Goal: Task Accomplishment & Management: Manage account settings

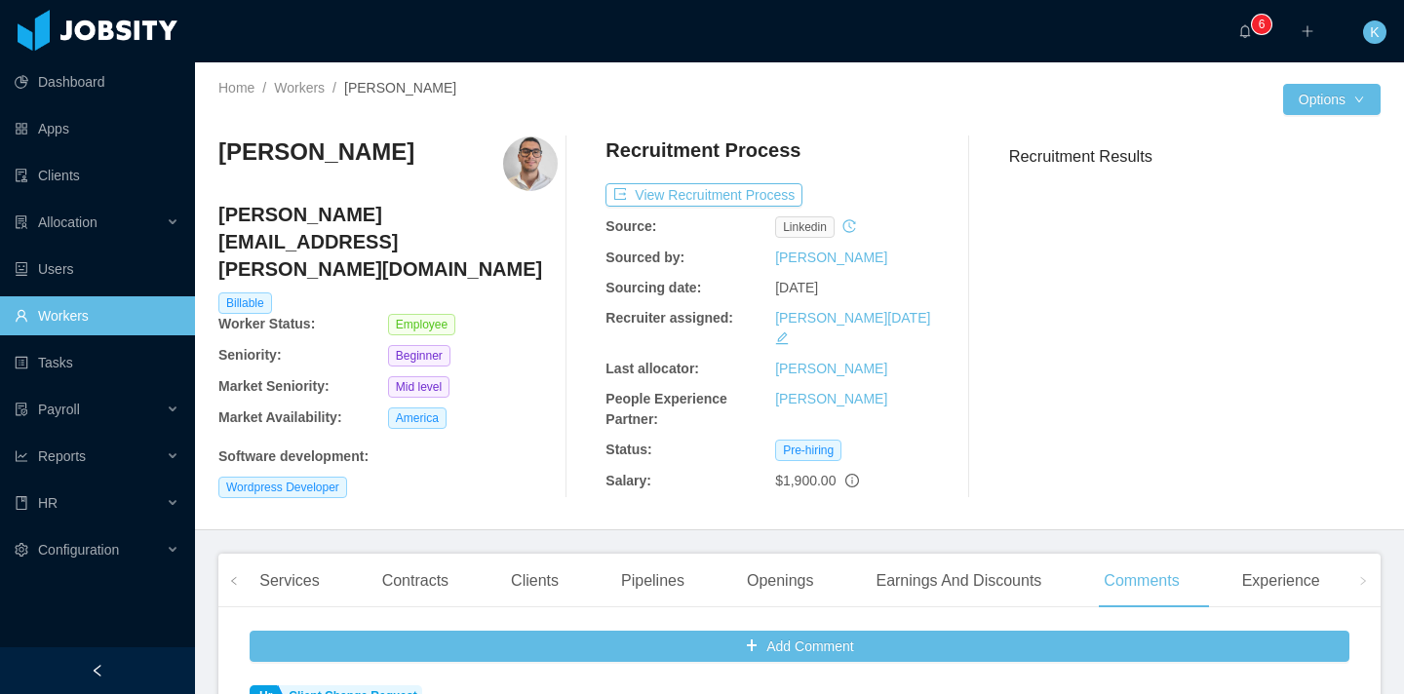
click at [179, 316] on link "Workers" at bounding box center [97, 315] width 165 height 39
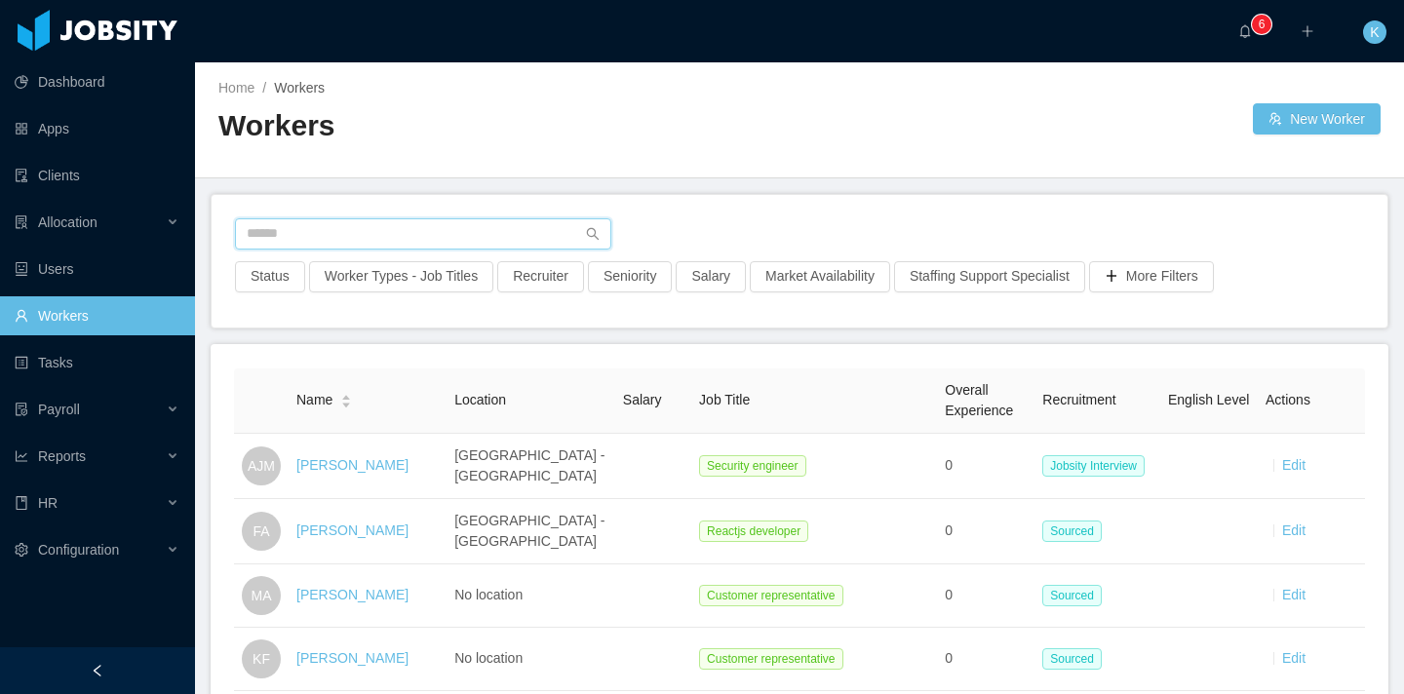
click at [299, 236] on input "text" at bounding box center [423, 233] width 376 height 31
paste input "**********"
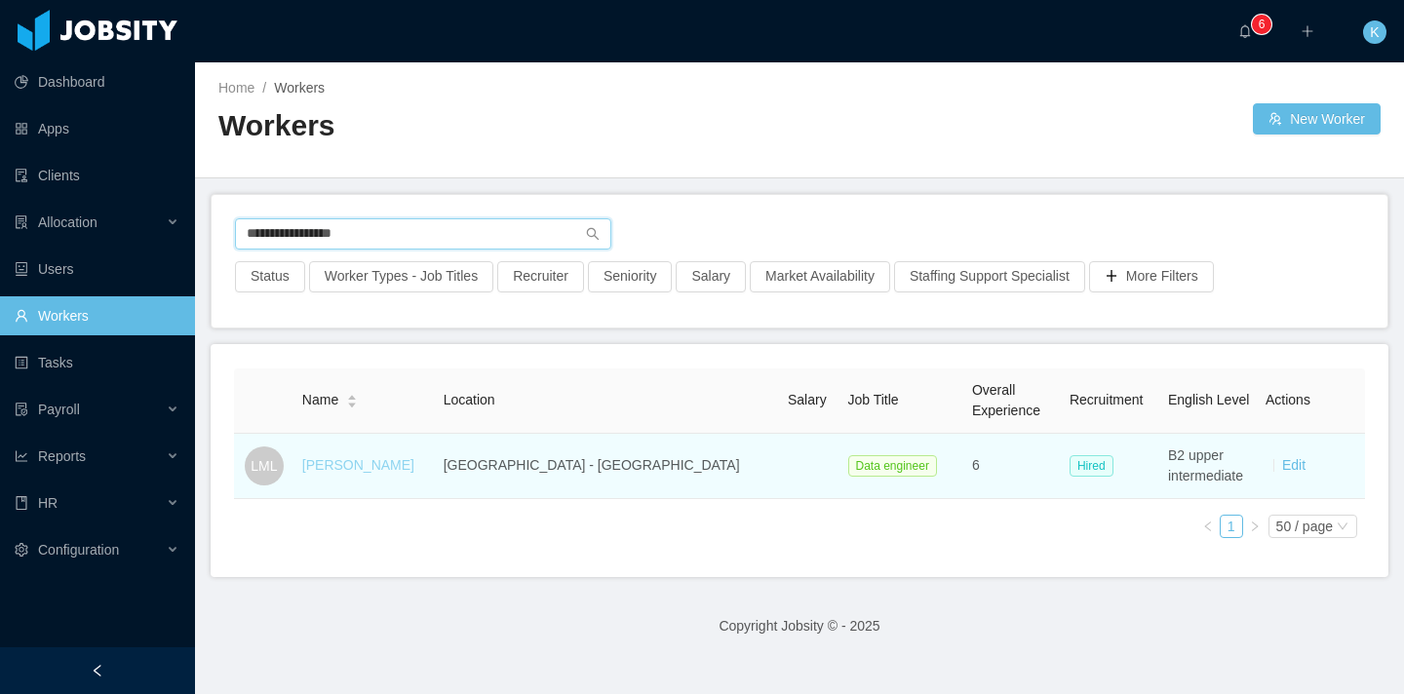
type input "**********"
click at [402, 465] on link "[PERSON_NAME]" at bounding box center [358, 465] width 112 height 16
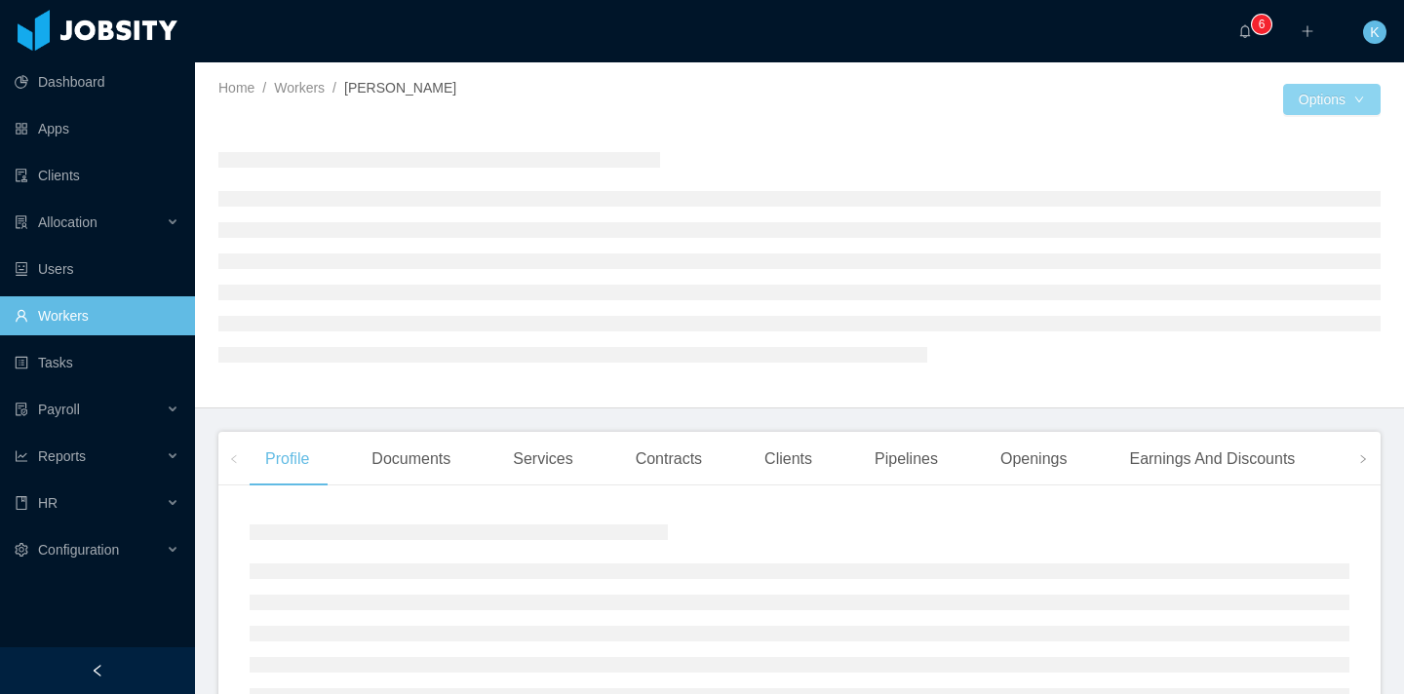
click at [1318, 106] on button "Options" at bounding box center [1331, 99] width 97 height 31
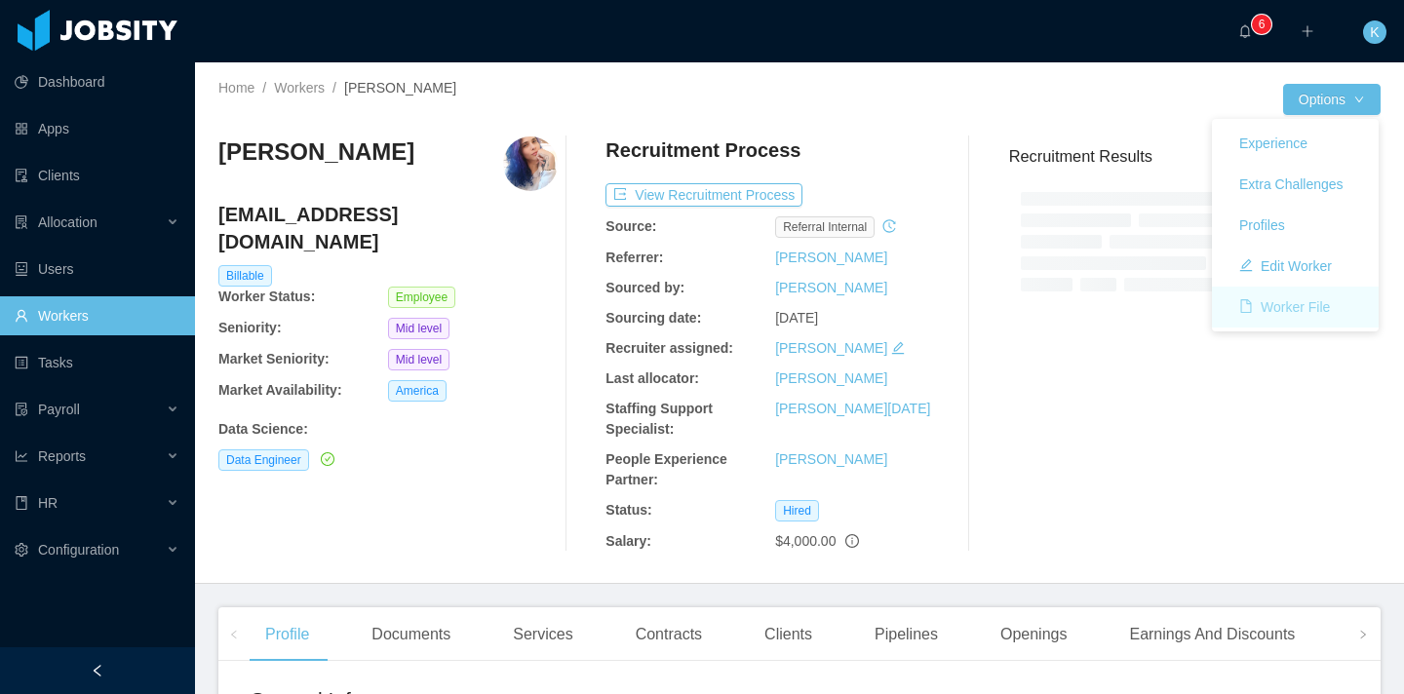
click at [1260, 309] on button "Worker File" at bounding box center [1284, 306] width 122 height 31
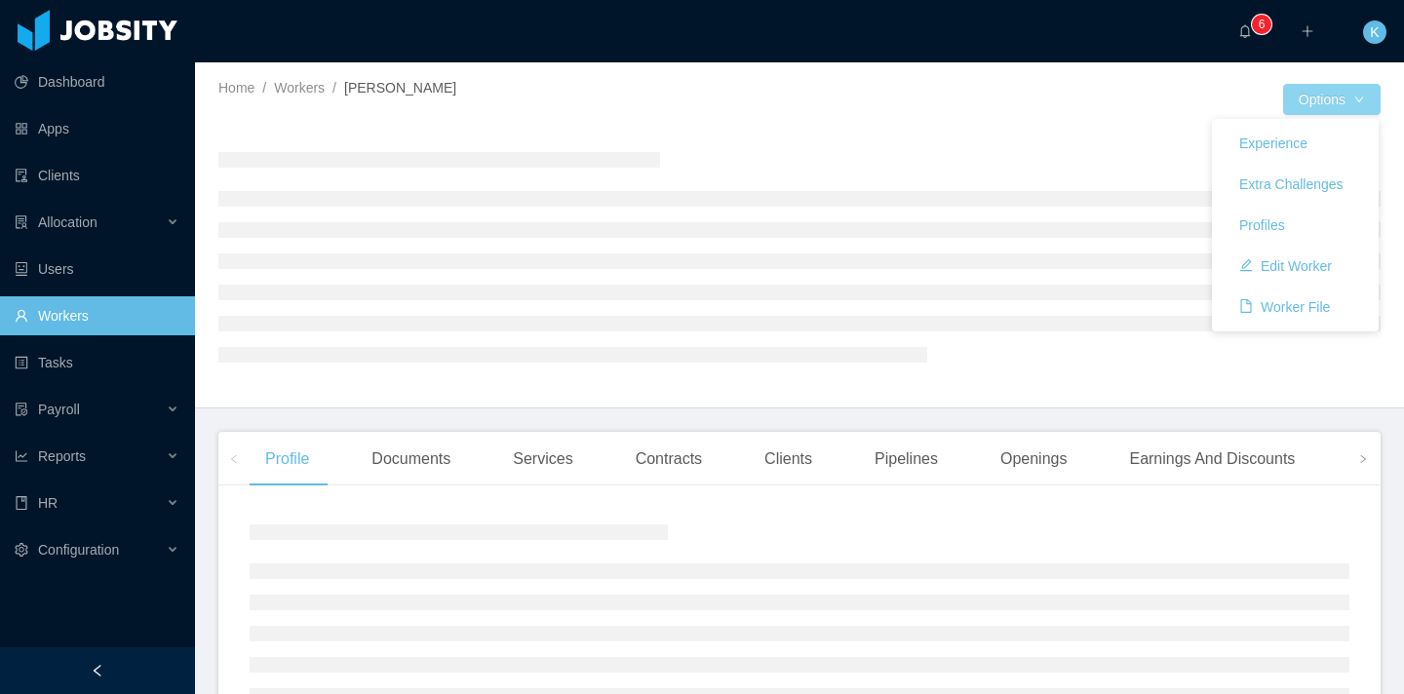
click at [1299, 102] on button "Options" at bounding box center [1331, 99] width 97 height 31
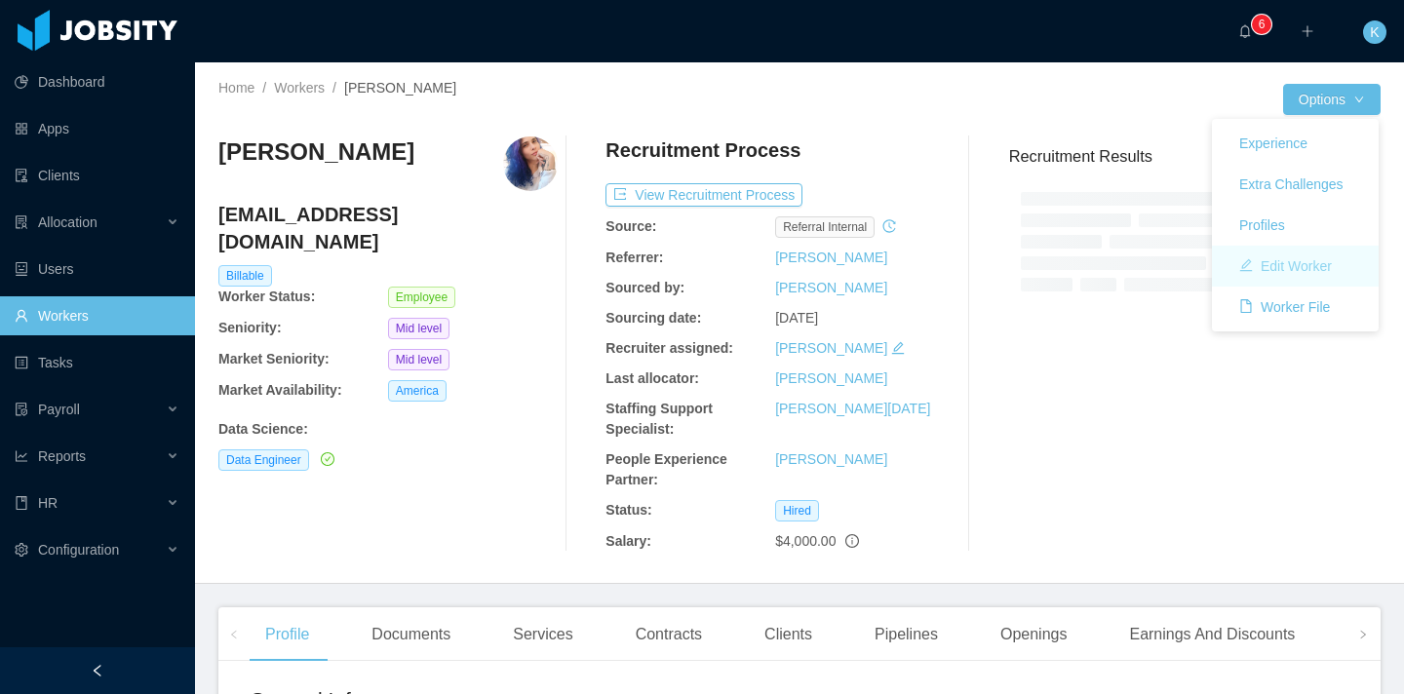
click at [1288, 271] on button "Edit Worker" at bounding box center [1285, 266] width 124 height 31
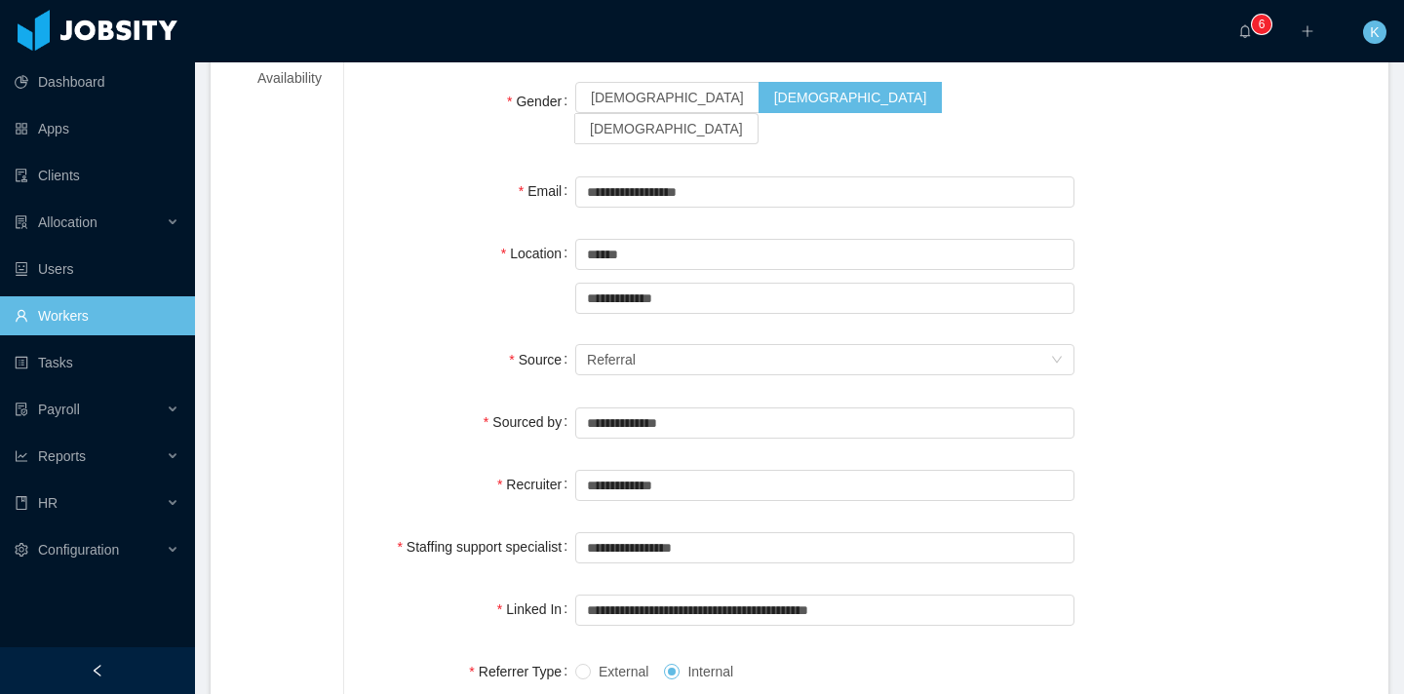
scroll to position [264, 0]
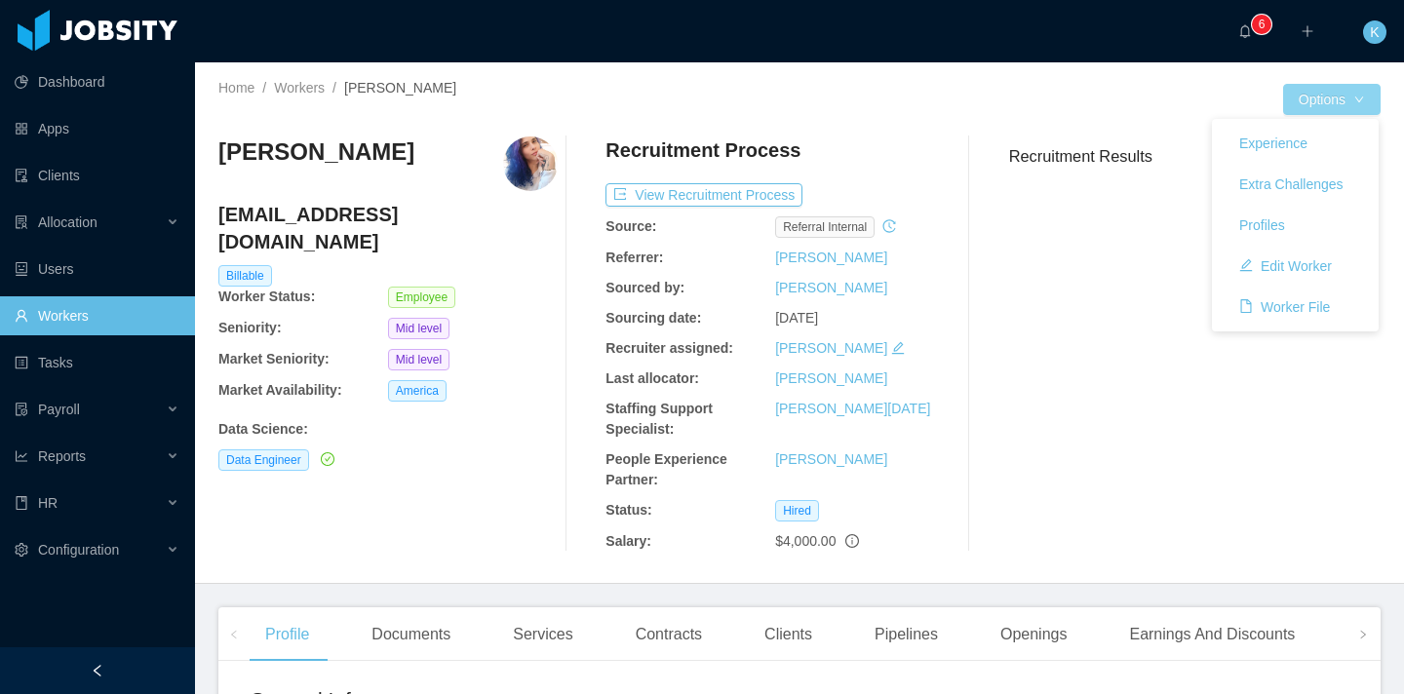
click at [1359, 95] on button "Options" at bounding box center [1331, 99] width 97 height 31
click at [1268, 261] on button "Edit Worker" at bounding box center [1285, 266] width 124 height 31
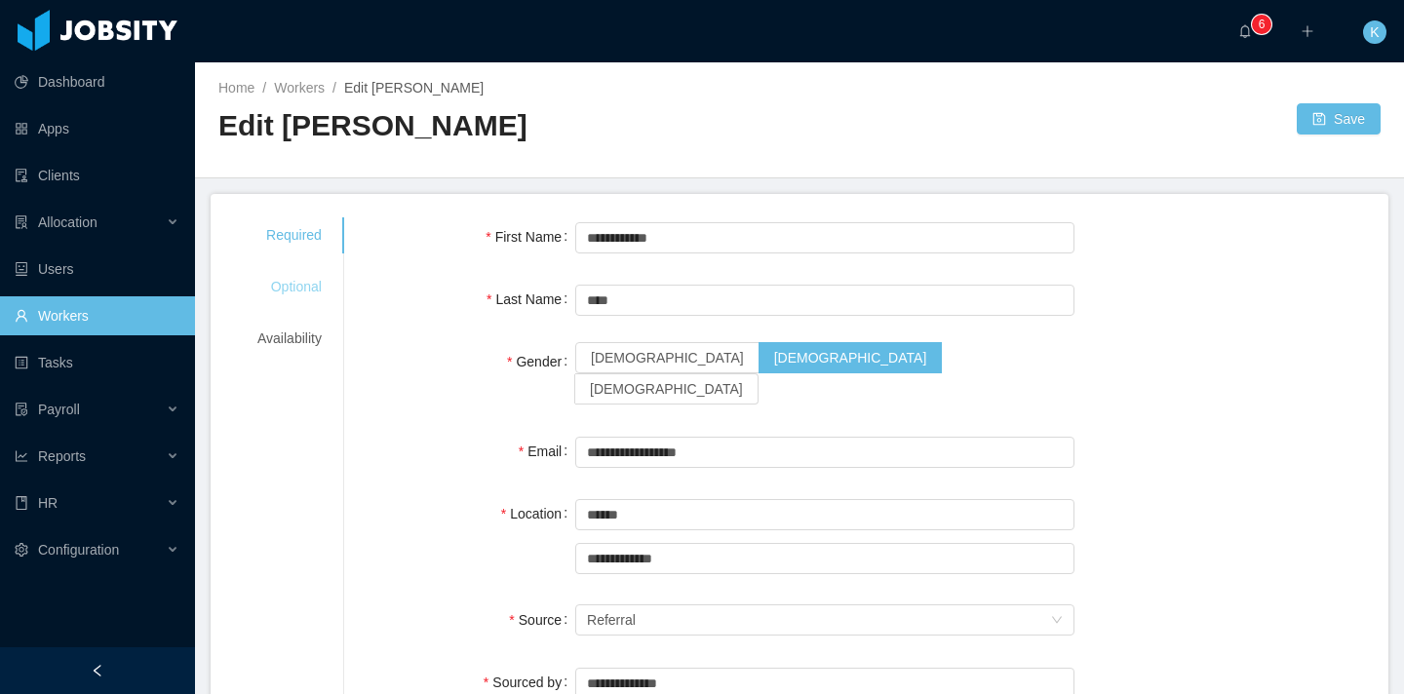
click at [310, 281] on div "Optional" at bounding box center [289, 287] width 111 height 36
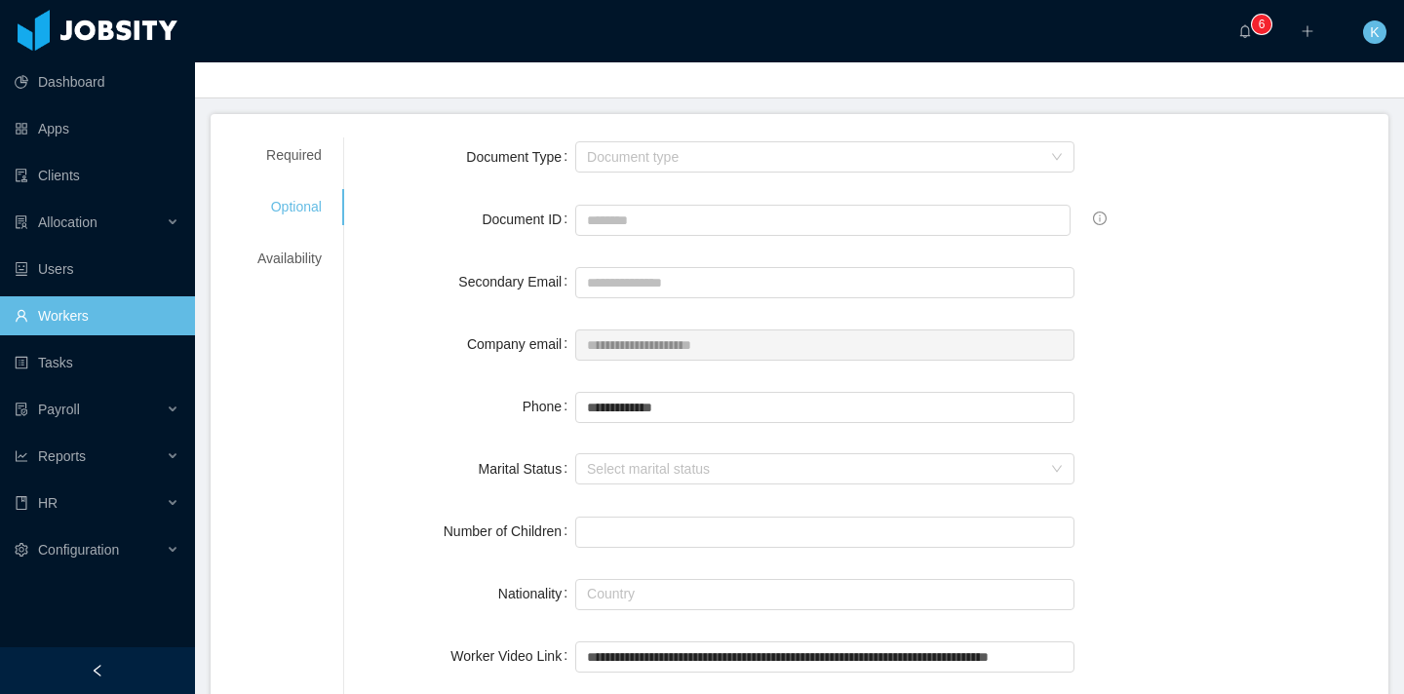
scroll to position [95, 0]
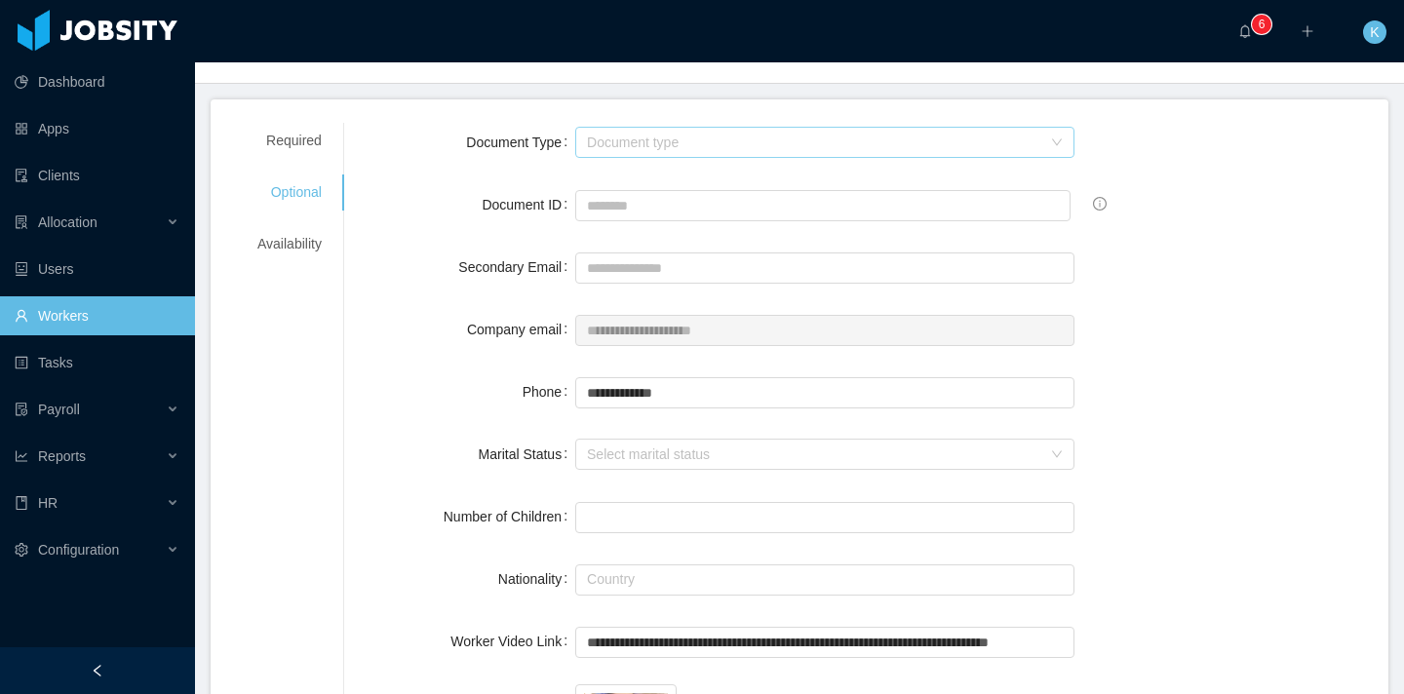
click at [683, 135] on div "Document type" at bounding box center [814, 142] width 454 height 19
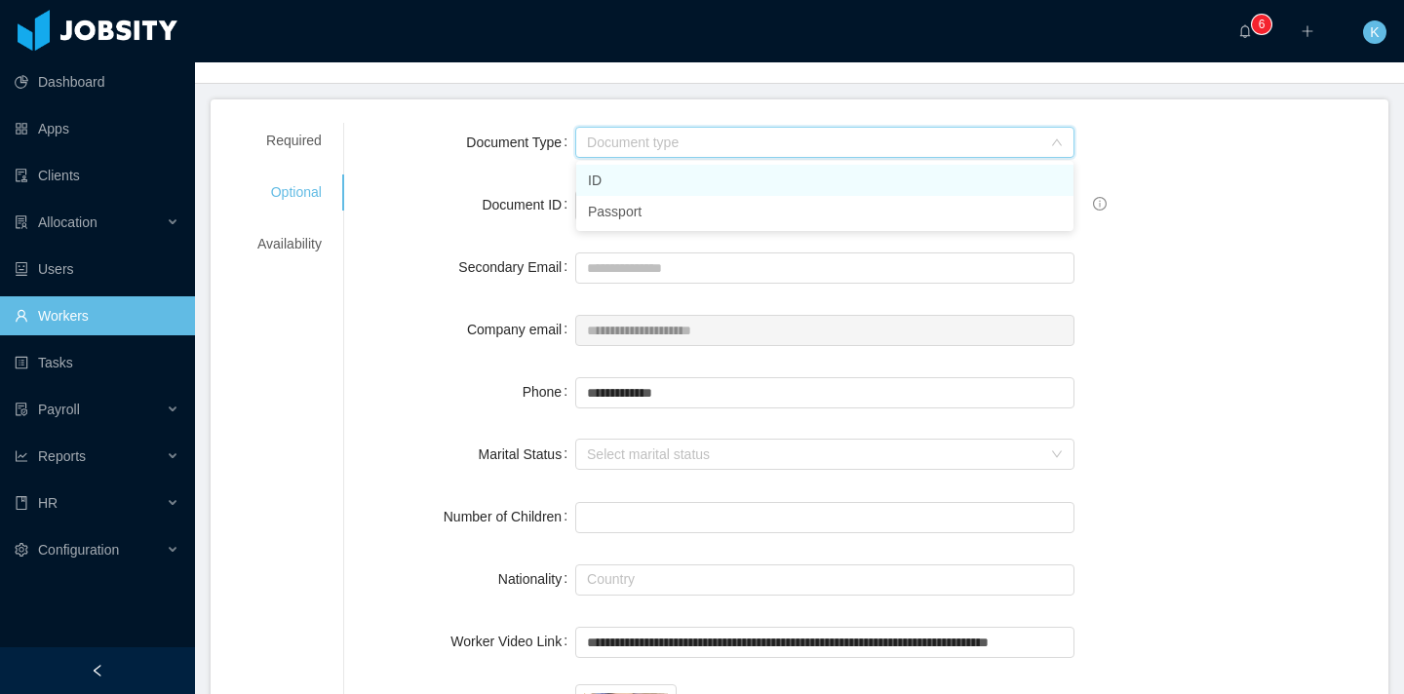
click at [647, 170] on li "ID" at bounding box center [824, 180] width 497 height 31
click at [640, 218] on input "Document ID" at bounding box center [822, 205] width 495 height 31
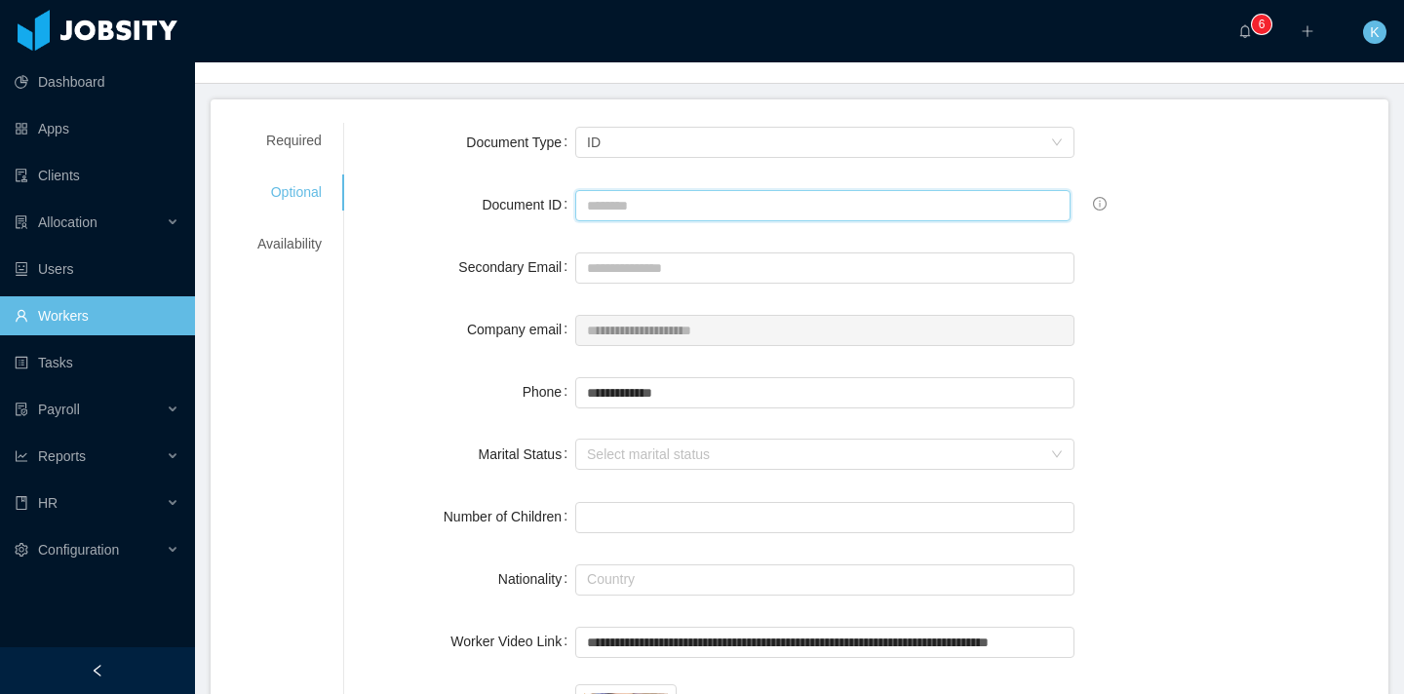
paste input "**********"
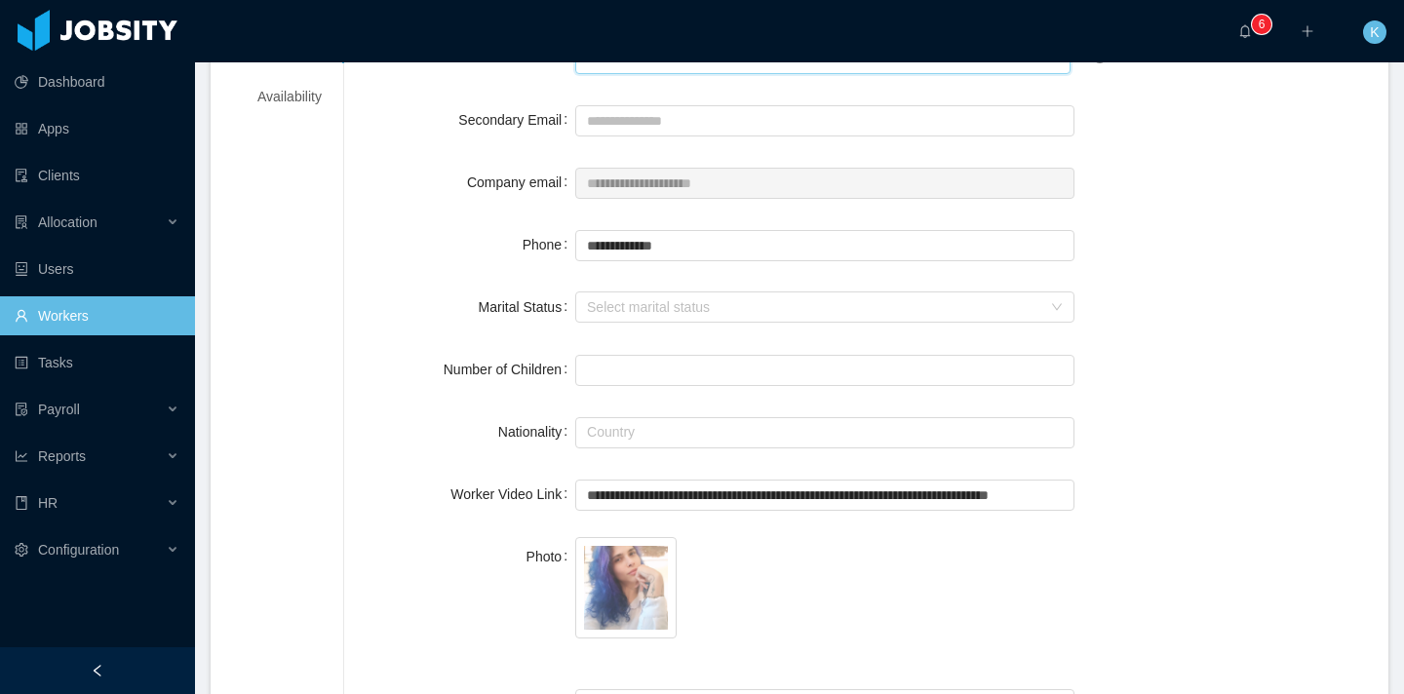
scroll to position [268, 0]
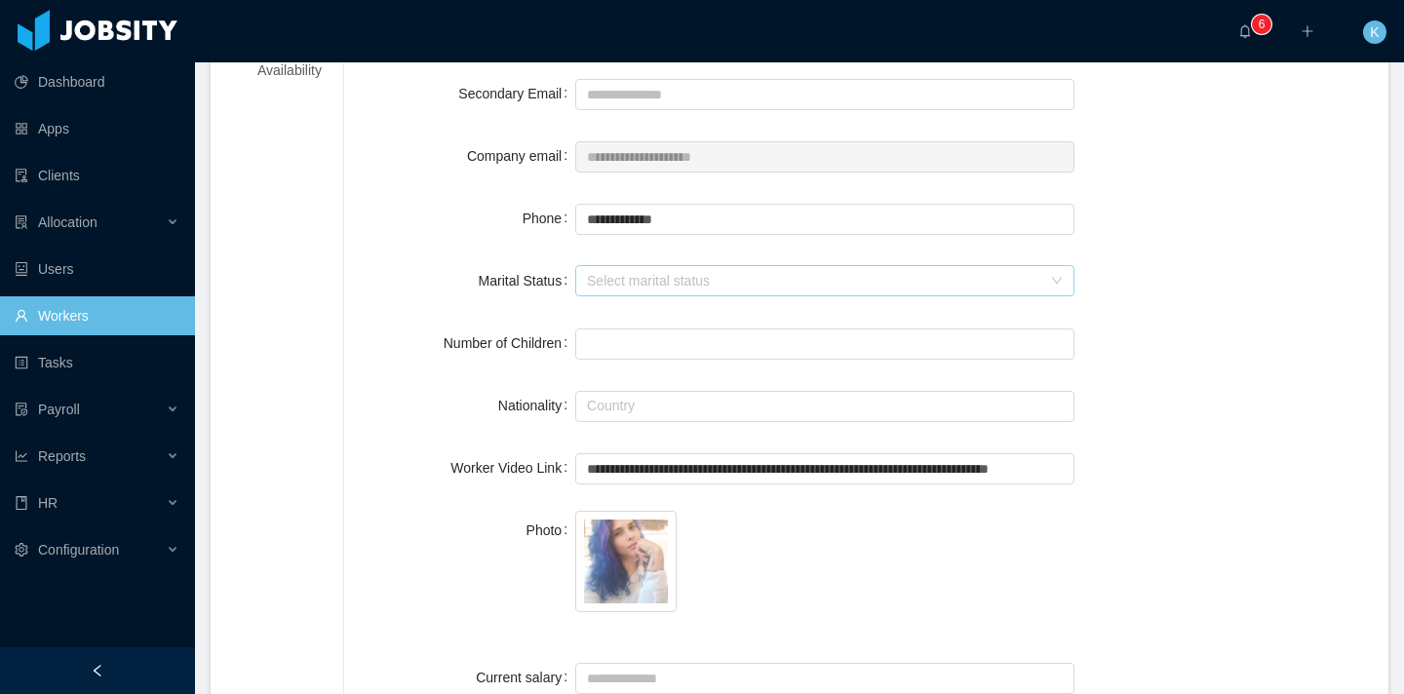
click at [638, 271] on div "Select marital status" at bounding box center [814, 280] width 454 height 19
type input "**********"
click at [599, 283] on div "Select marital status" at bounding box center [814, 280] width 454 height 19
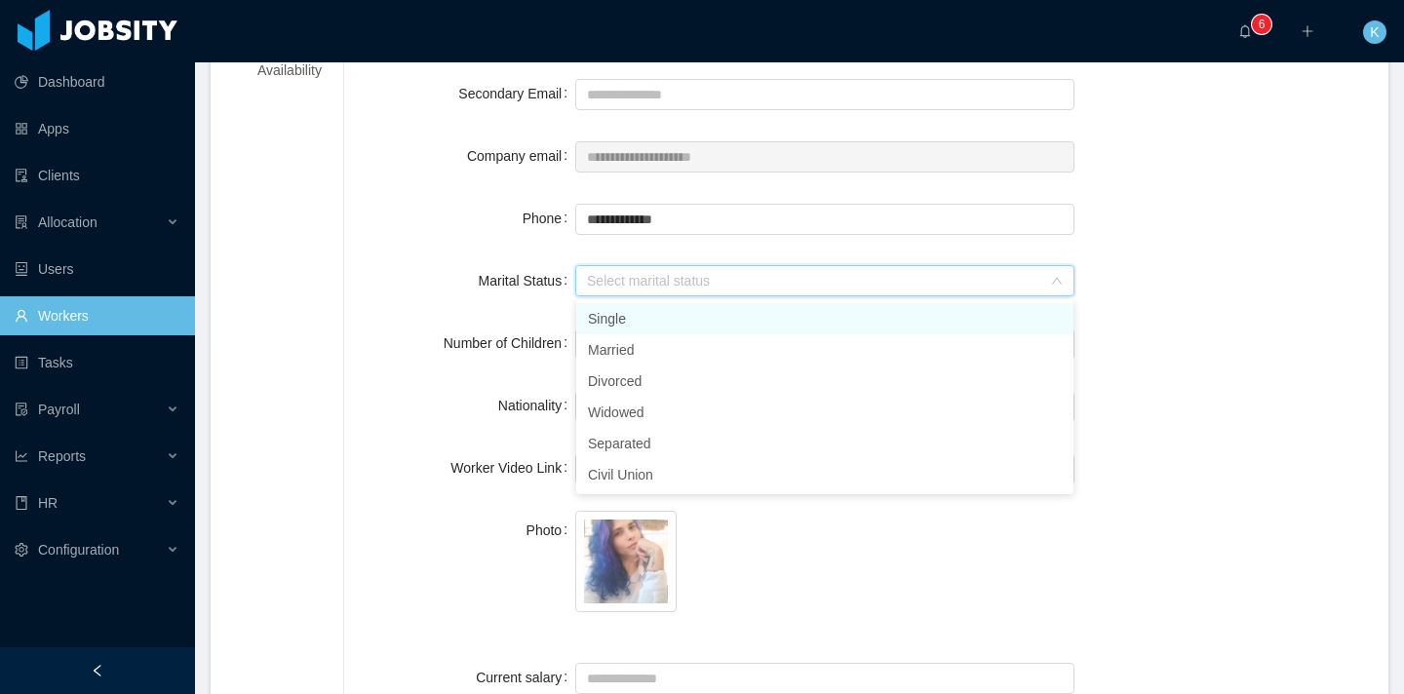
click at [609, 327] on li "Single" at bounding box center [824, 318] width 497 height 31
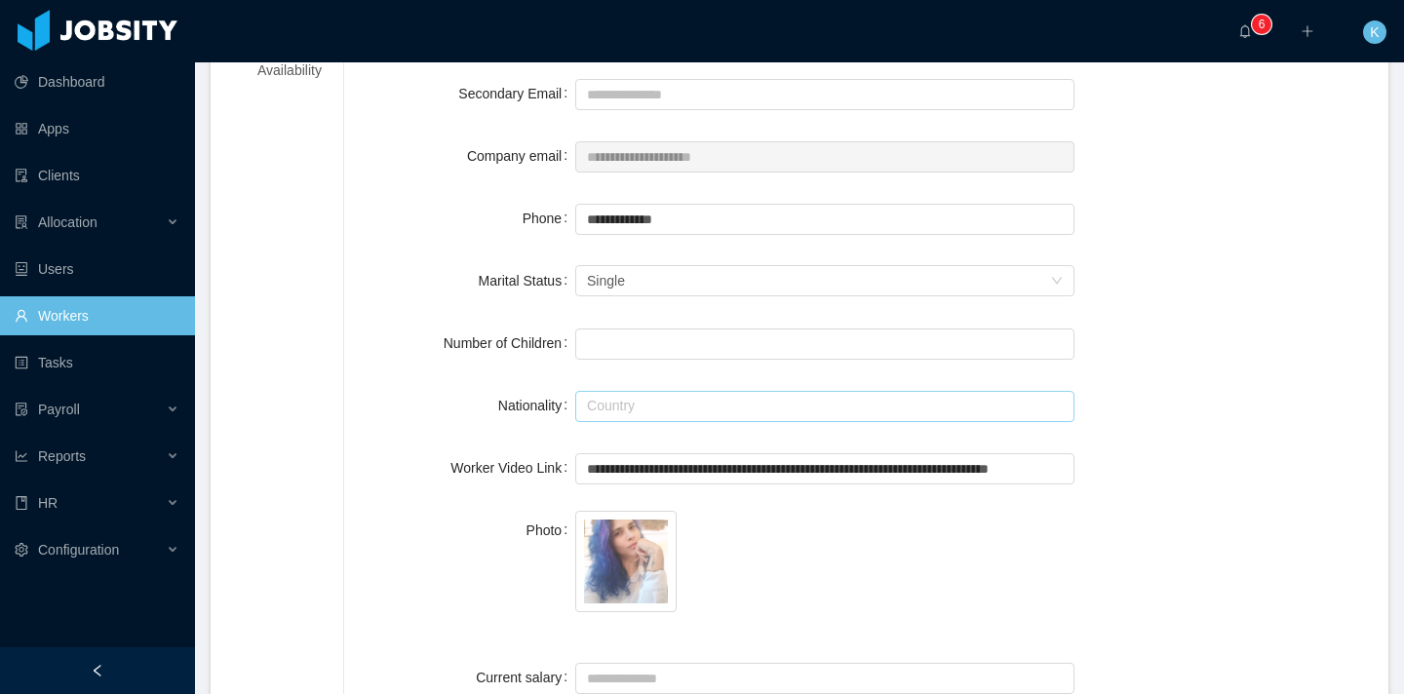
click at [624, 406] on input "text" at bounding box center [824, 406] width 499 height 31
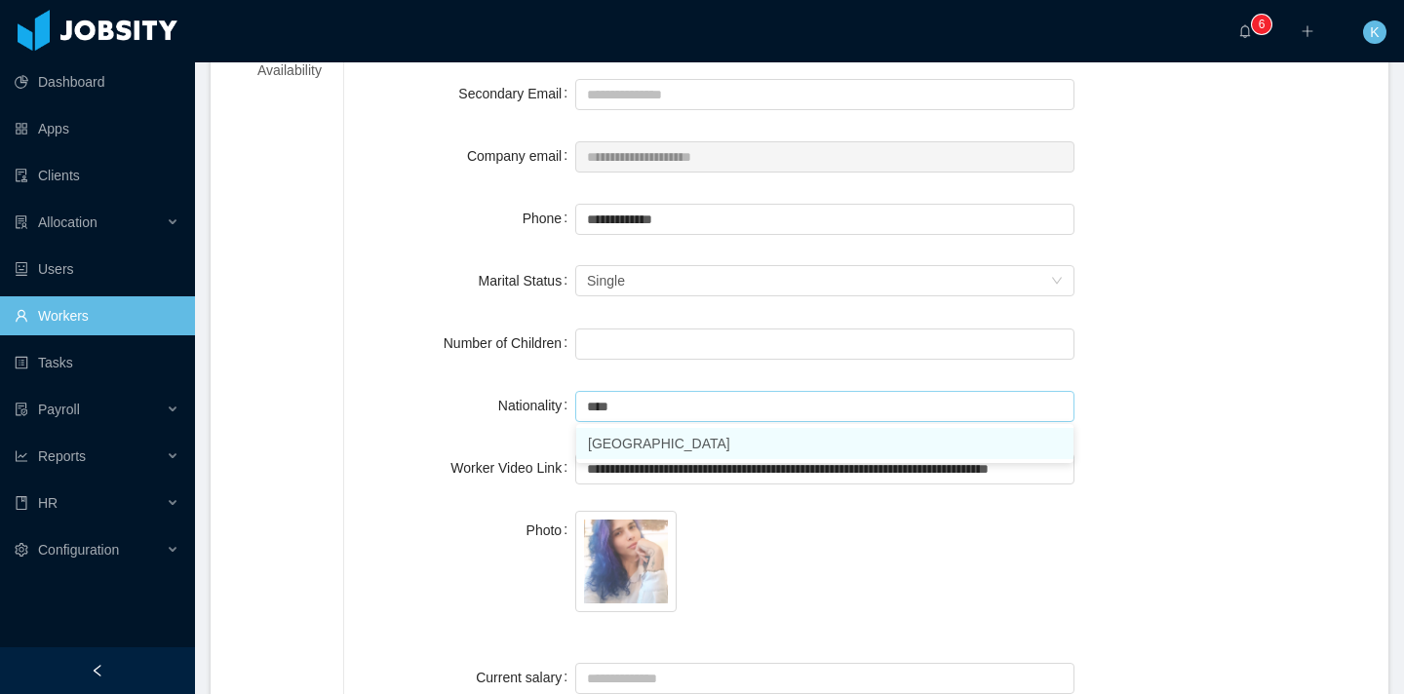
click at [687, 445] on li "[GEOGRAPHIC_DATA]" at bounding box center [824, 443] width 497 height 31
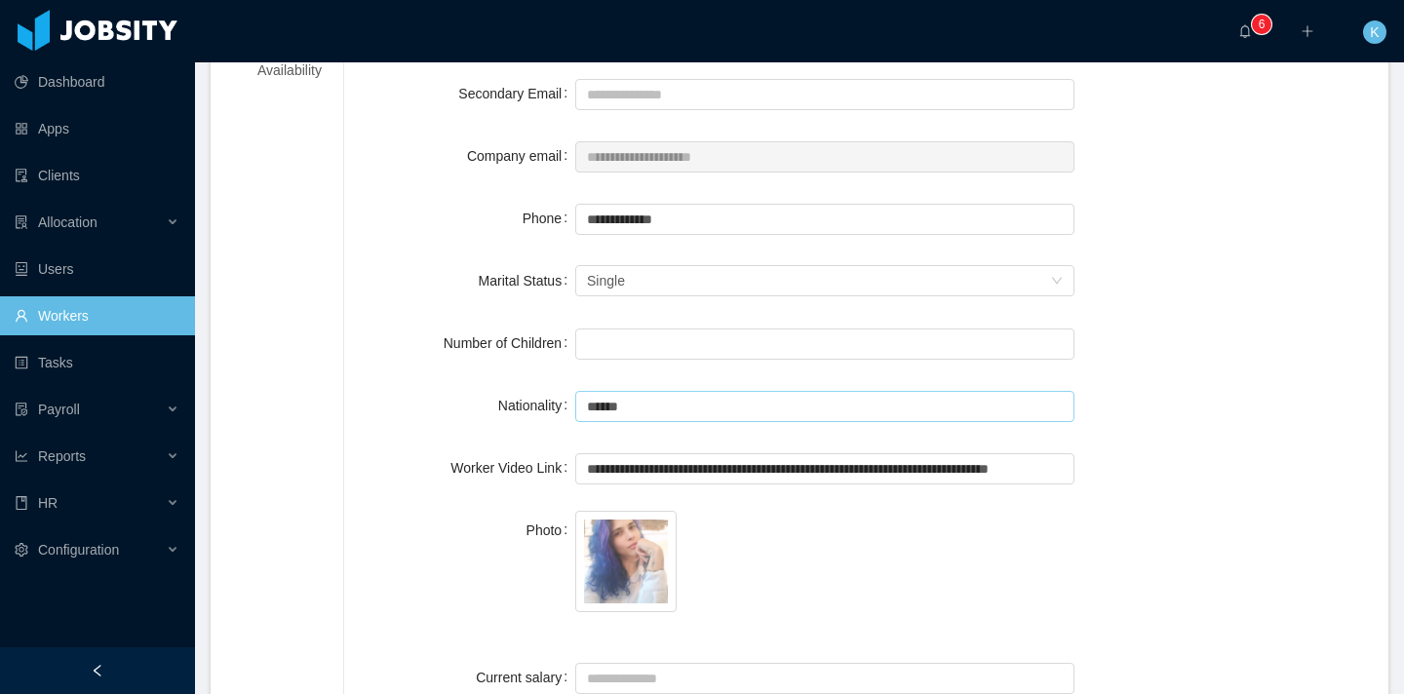
type input "******"
click at [741, 548] on span at bounding box center [824, 565] width 499 height 109
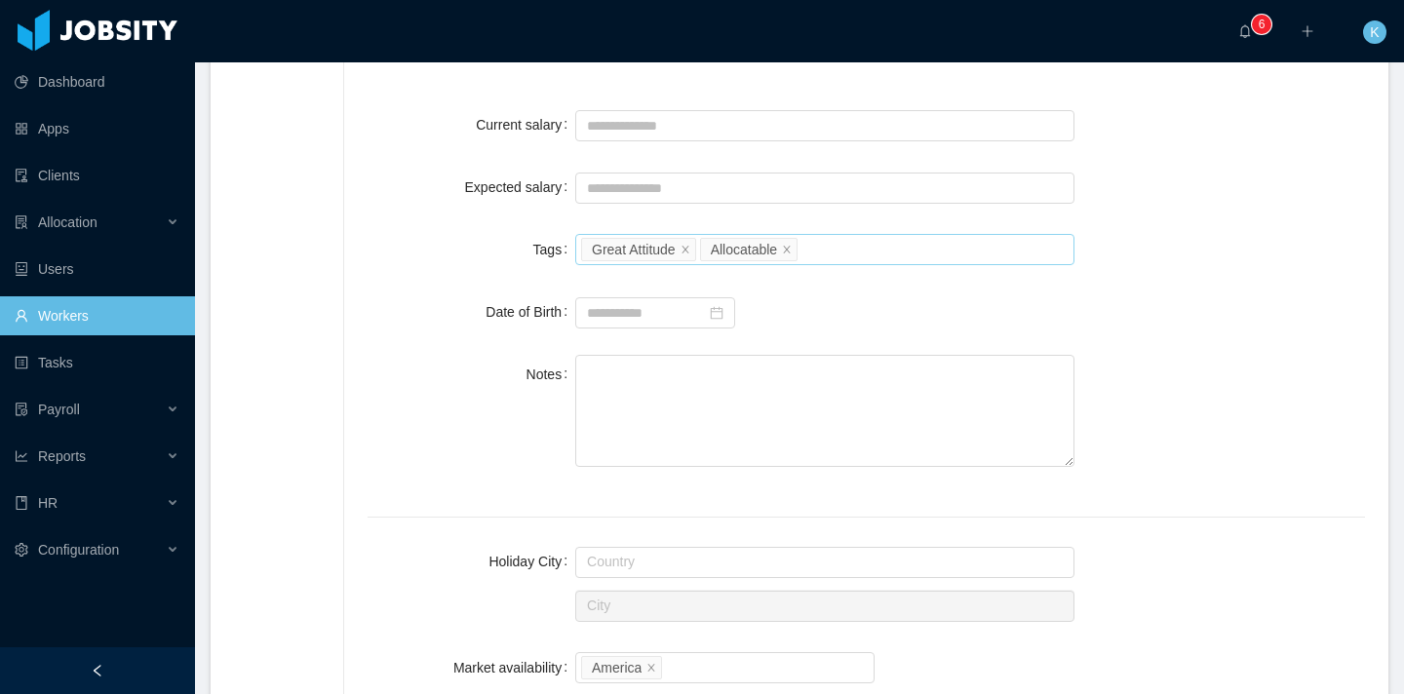
scroll to position [834, 0]
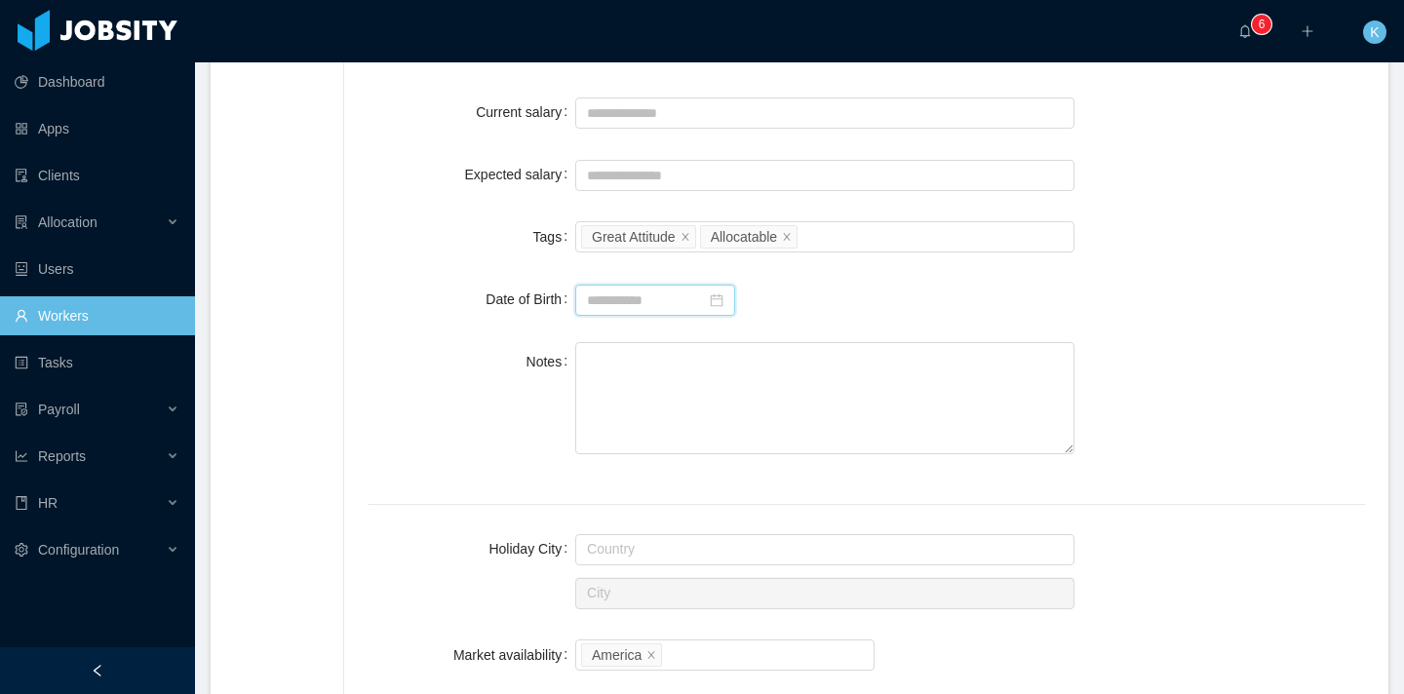
click at [628, 301] on input at bounding box center [655, 300] width 160 height 31
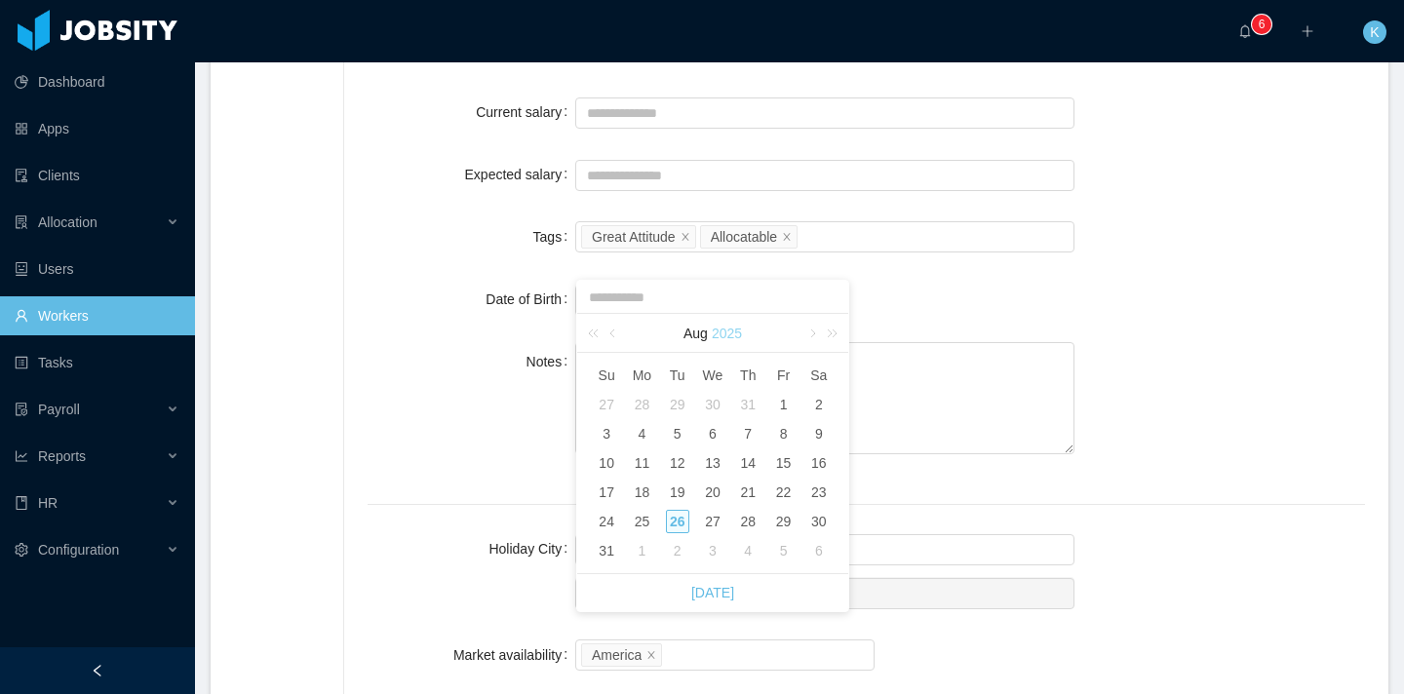
click at [732, 340] on link "2025" at bounding box center [727, 333] width 34 height 39
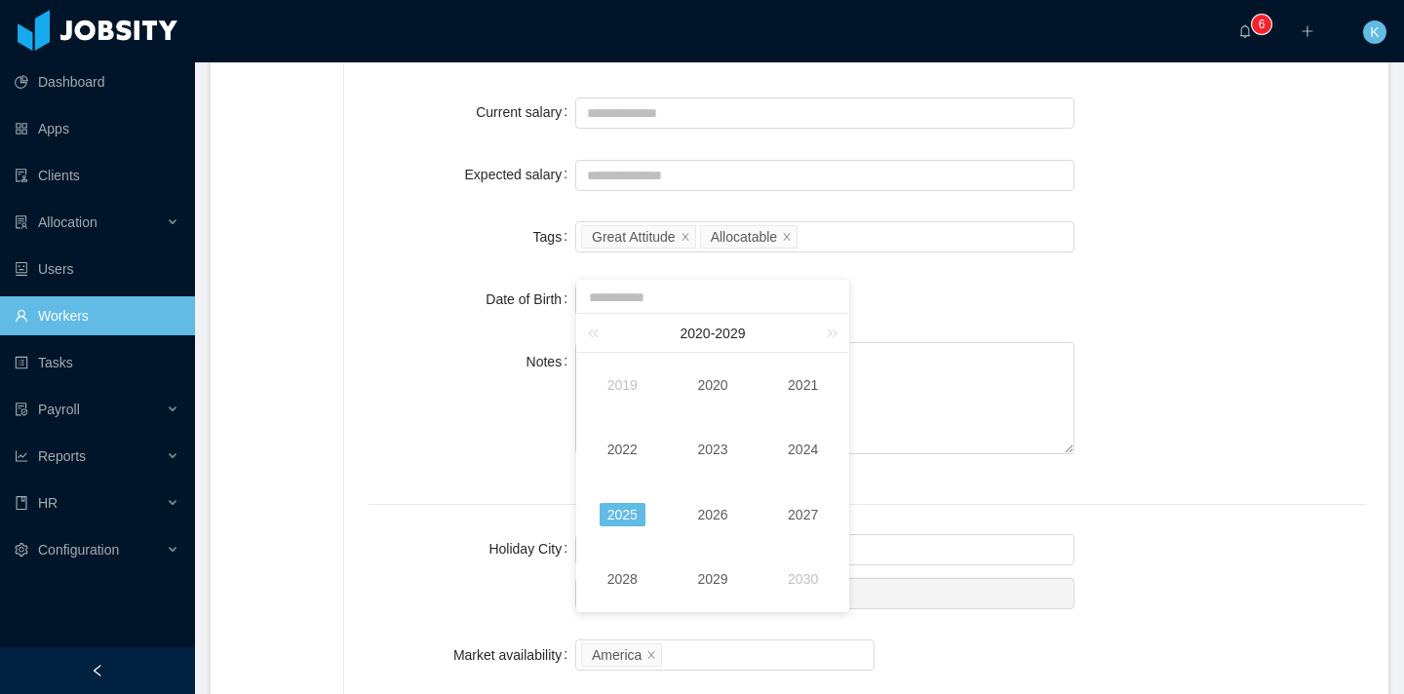
click at [581, 333] on div "[DATE] - [DATE] x" at bounding box center [712, 333] width 271 height 39
click at [593, 335] on link at bounding box center [596, 333] width 25 height 38
click at [595, 336] on link at bounding box center [596, 333] width 25 height 38
click at [727, 437] on td "1993" at bounding box center [713, 449] width 91 height 64
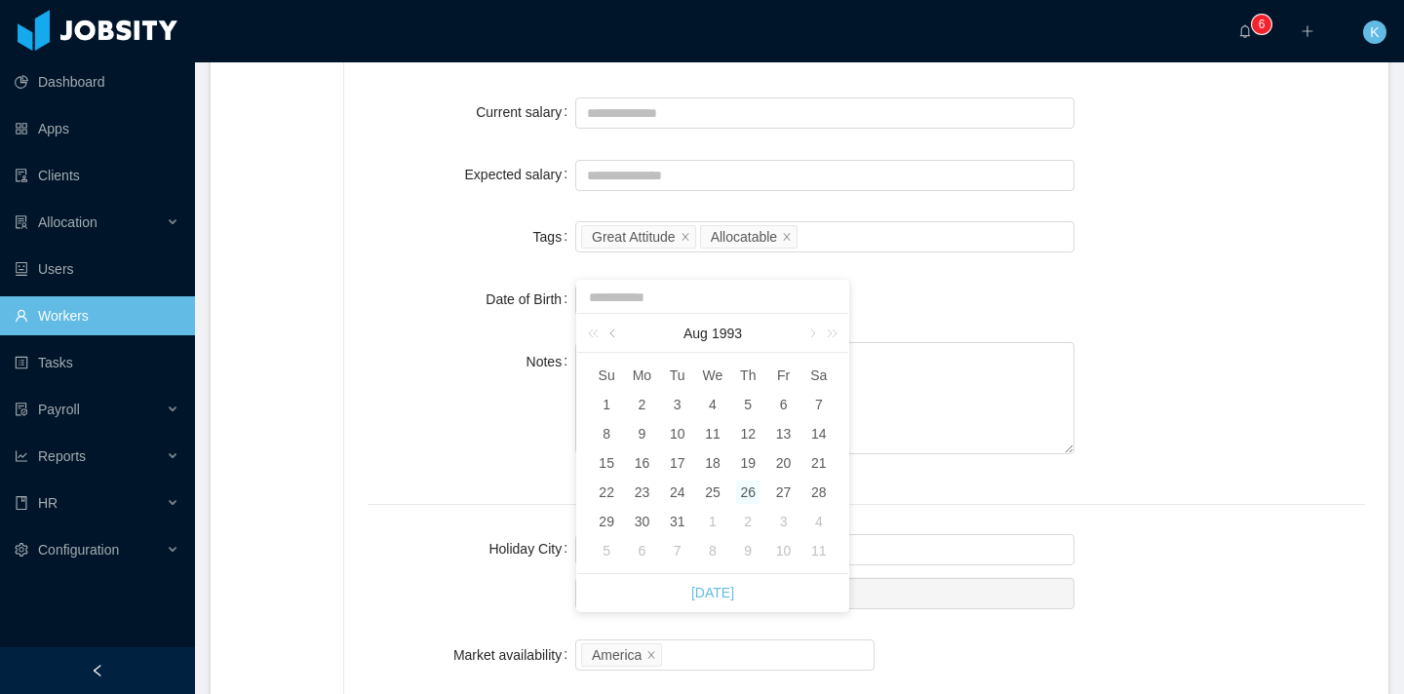
click at [615, 334] on link at bounding box center [614, 333] width 18 height 39
click at [793, 519] on div "28" at bounding box center [783, 521] width 23 height 23
type input "**********"
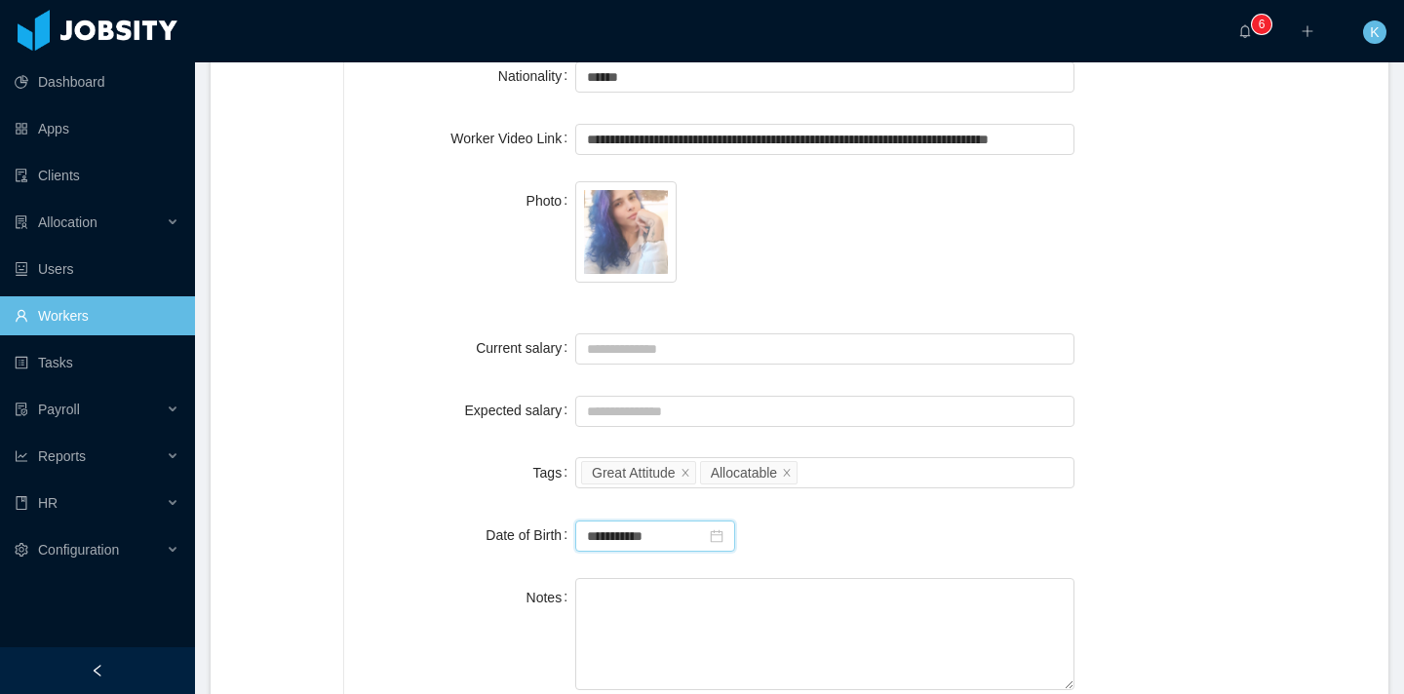
scroll to position [0, 0]
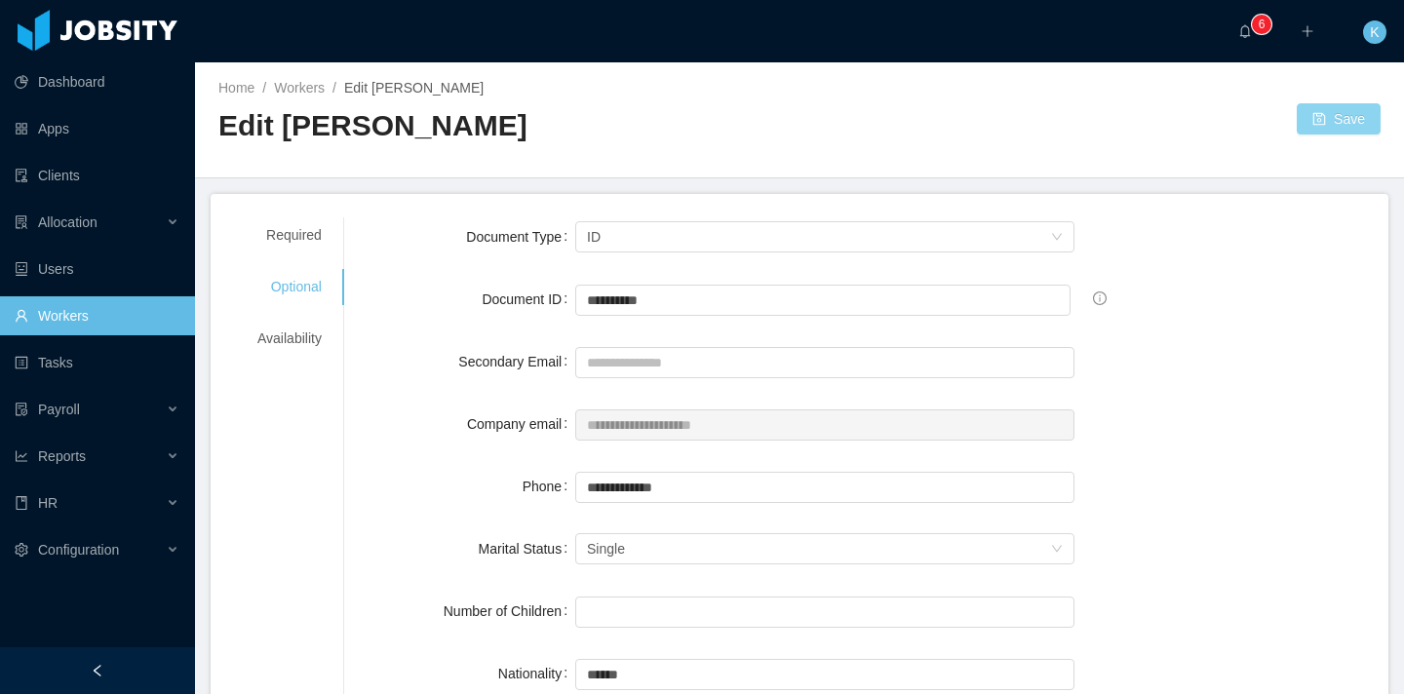
click at [1337, 131] on button "Save" at bounding box center [1339, 118] width 84 height 31
